Goal: Find specific page/section: Locate a particular part of the current website

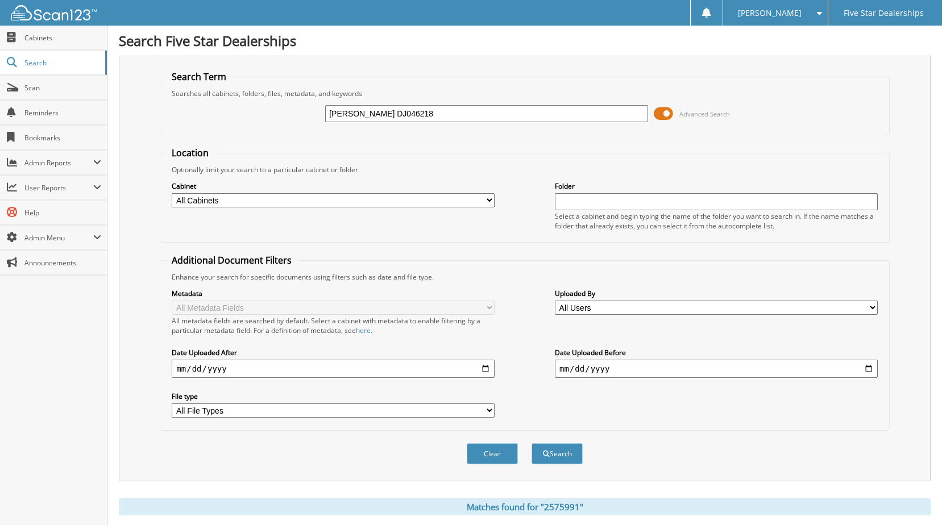
type input "JOHNSON DJ046218"
click at [532, 443] on button "Search" at bounding box center [557, 453] width 51 height 21
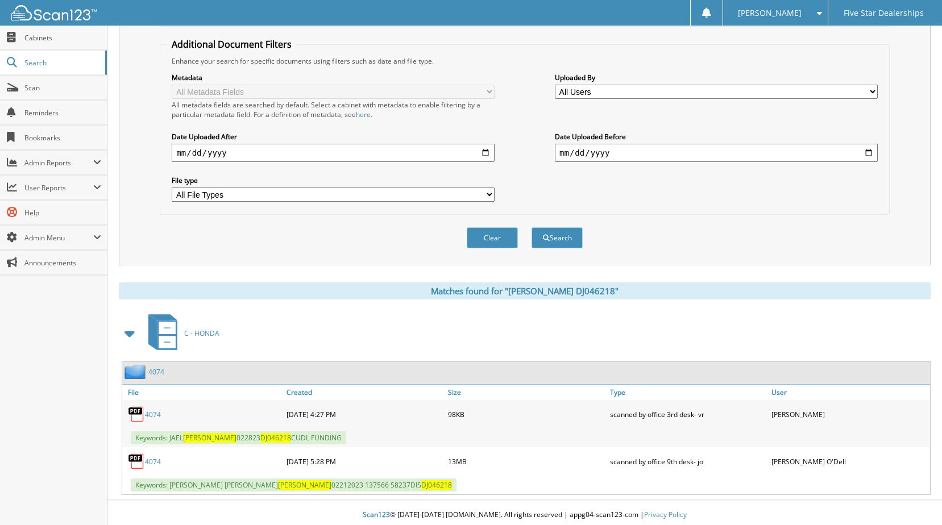
scroll to position [221, 0]
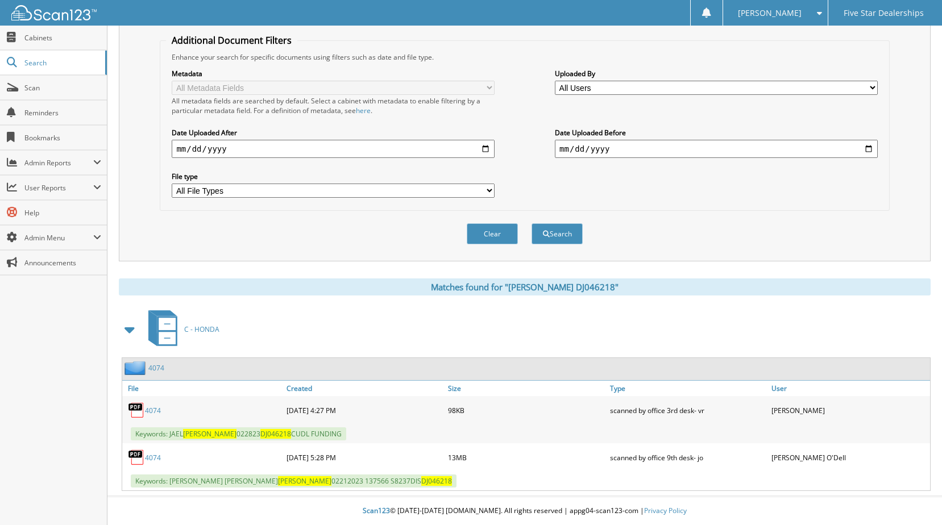
click at [157, 370] on link "4074" at bounding box center [156, 368] width 16 height 10
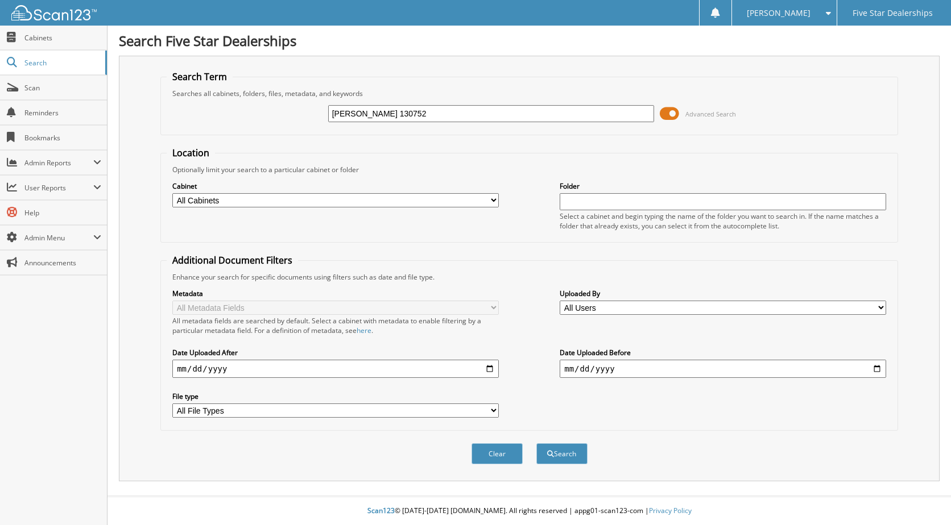
type input "[PERSON_NAME] 130752"
click at [536, 443] on button "Search" at bounding box center [561, 453] width 51 height 21
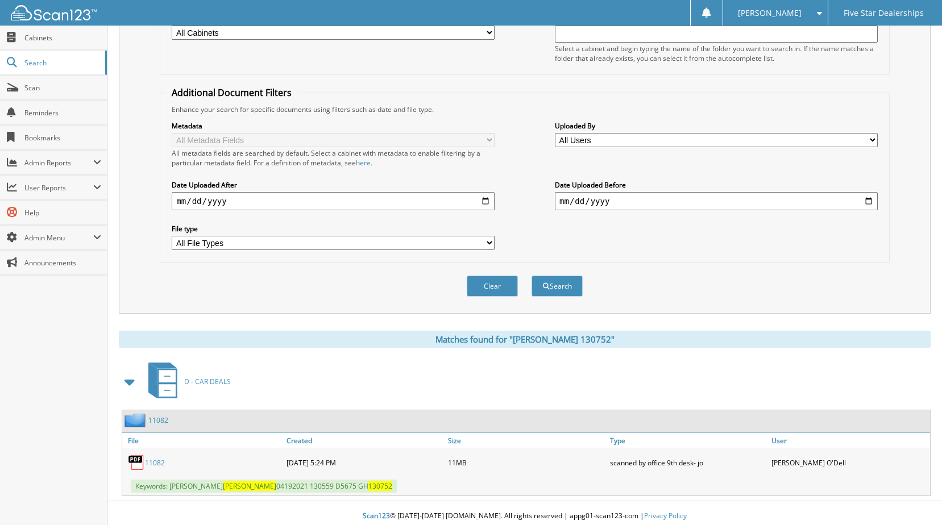
scroll to position [173, 0]
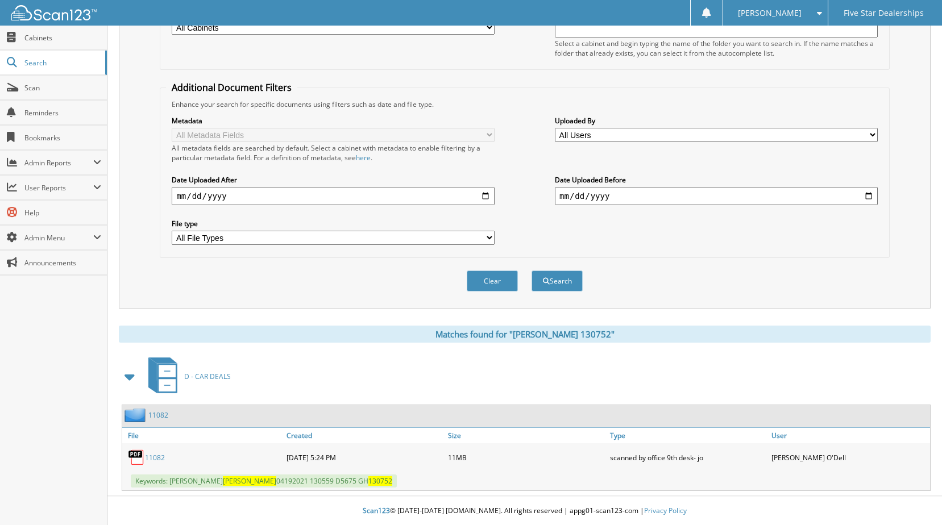
click at [156, 414] on link "11082" at bounding box center [158, 415] width 20 height 10
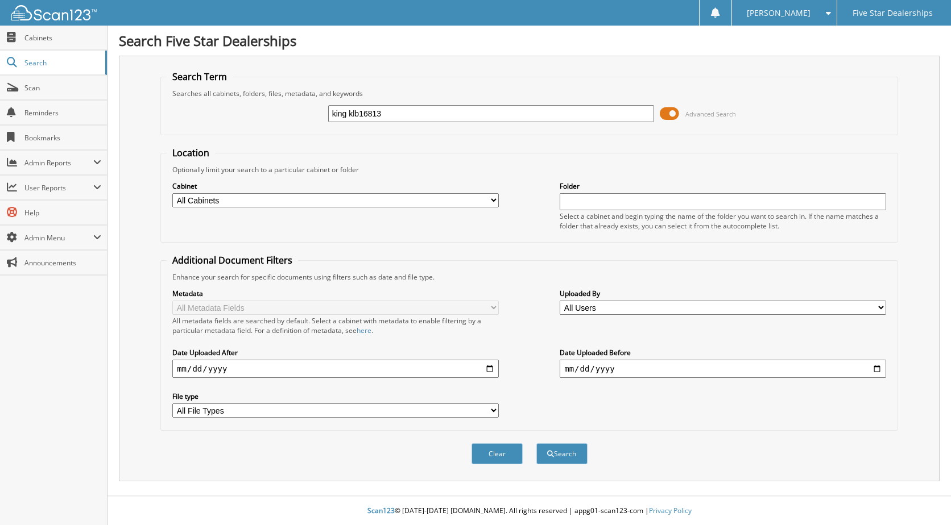
type input "king klb16813"
click at [536, 443] on button "Search" at bounding box center [561, 453] width 51 height 21
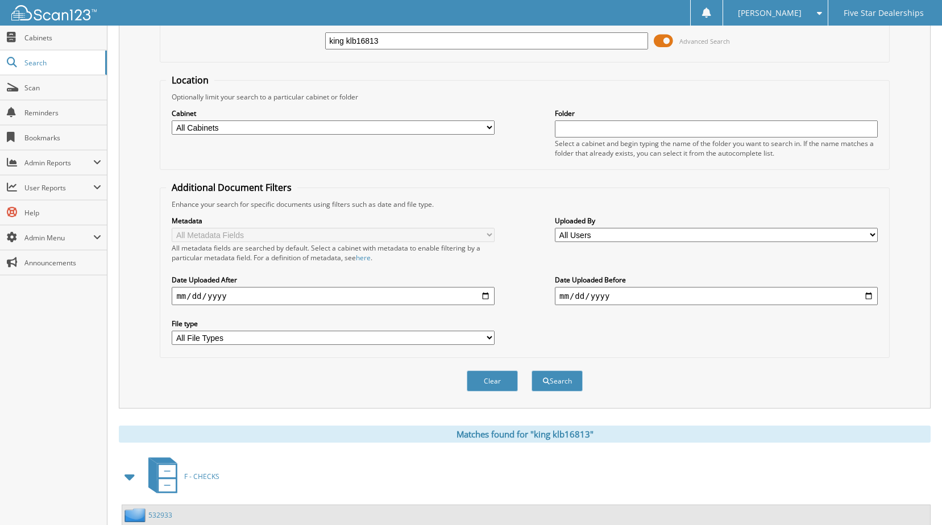
scroll to position [171, 0]
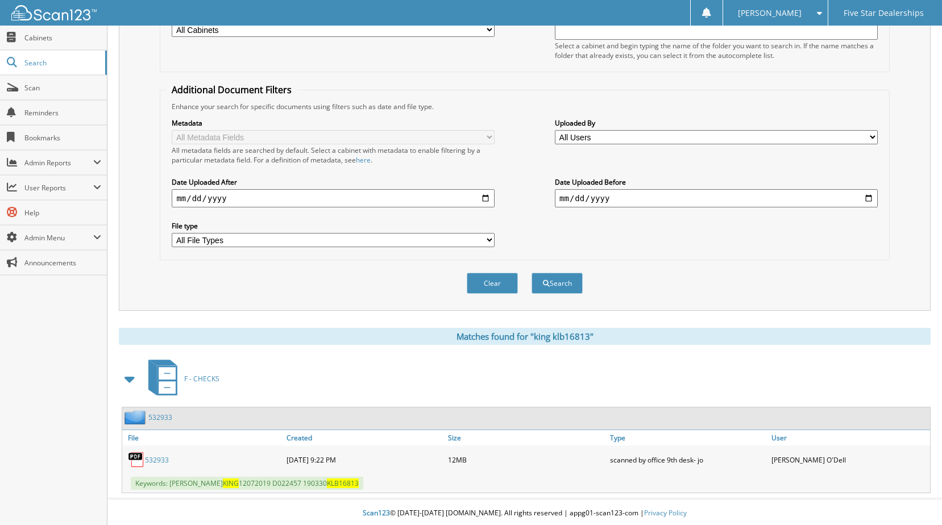
click at [156, 420] on link "532933" at bounding box center [160, 418] width 24 height 10
